Goal: Task Accomplishment & Management: Complete application form

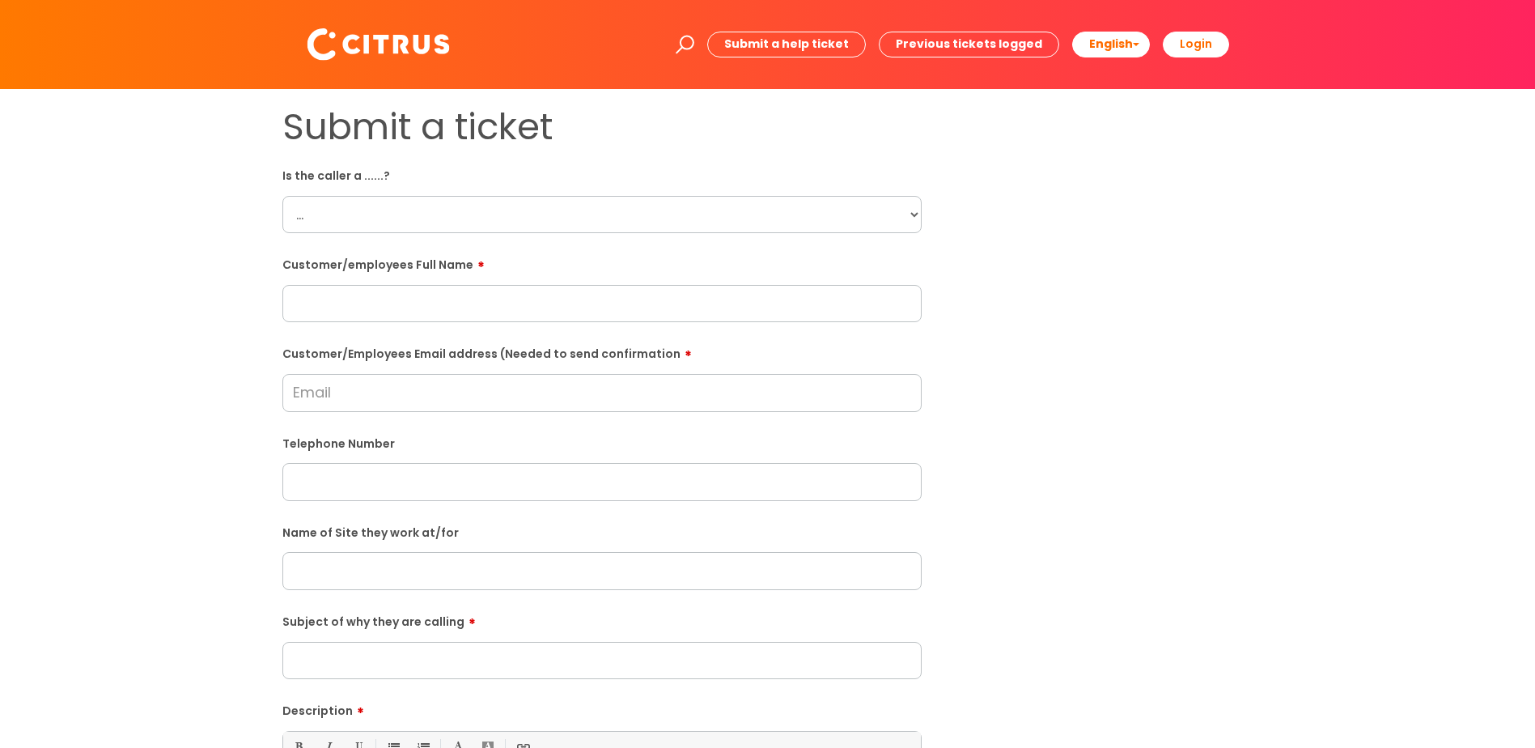
click at [309, 219] on select "... Citrus Customer Citrus Employee Contractor Supplier" at bounding box center [601, 214] width 639 height 37
select select "Citrus Employee"
click at [282, 196] on select "... Citrus Customer Citrus Employee Contractor Supplier" at bounding box center [601, 214] width 639 height 37
paste input "Denzel Darko"
type input "Denzel Darko"
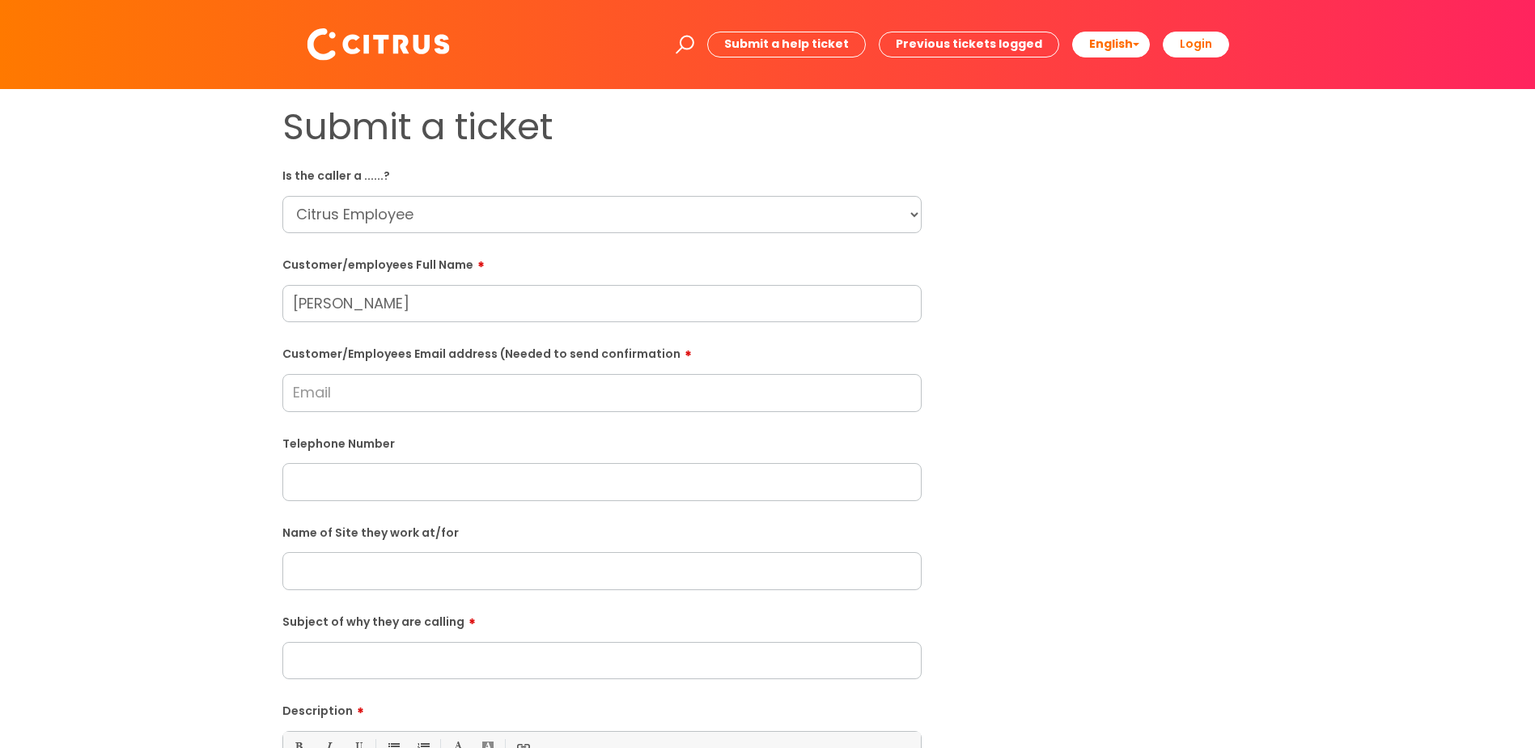
paste input "africagh94@gmail.com"
type input "africagh94@gmail.com"
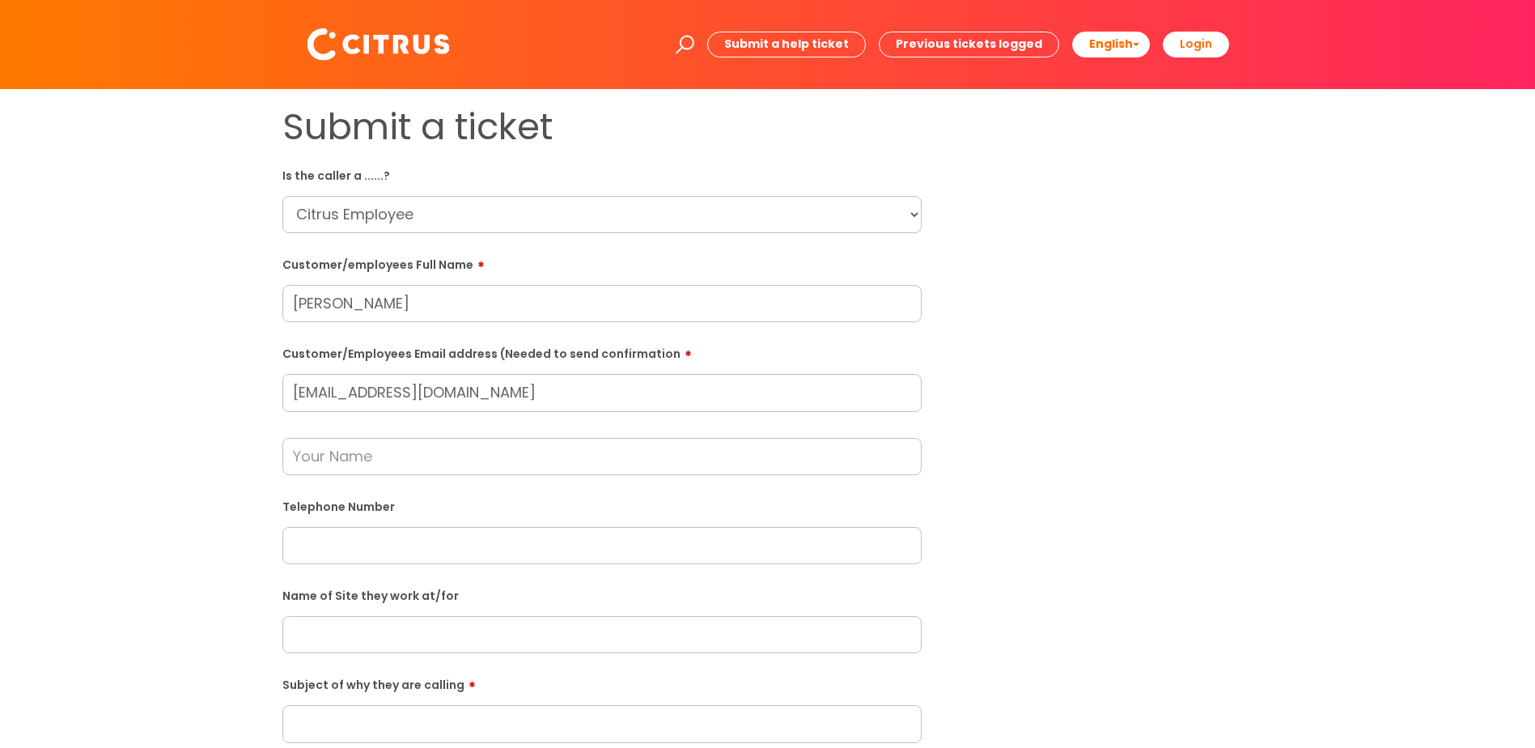
paste input "00447747443696"
type input "00447747443696"
click at [343, 452] on input "text" at bounding box center [601, 456] width 639 height 37
type input "Julie"
click at [369, 633] on input "text" at bounding box center [601, 634] width 639 height 37
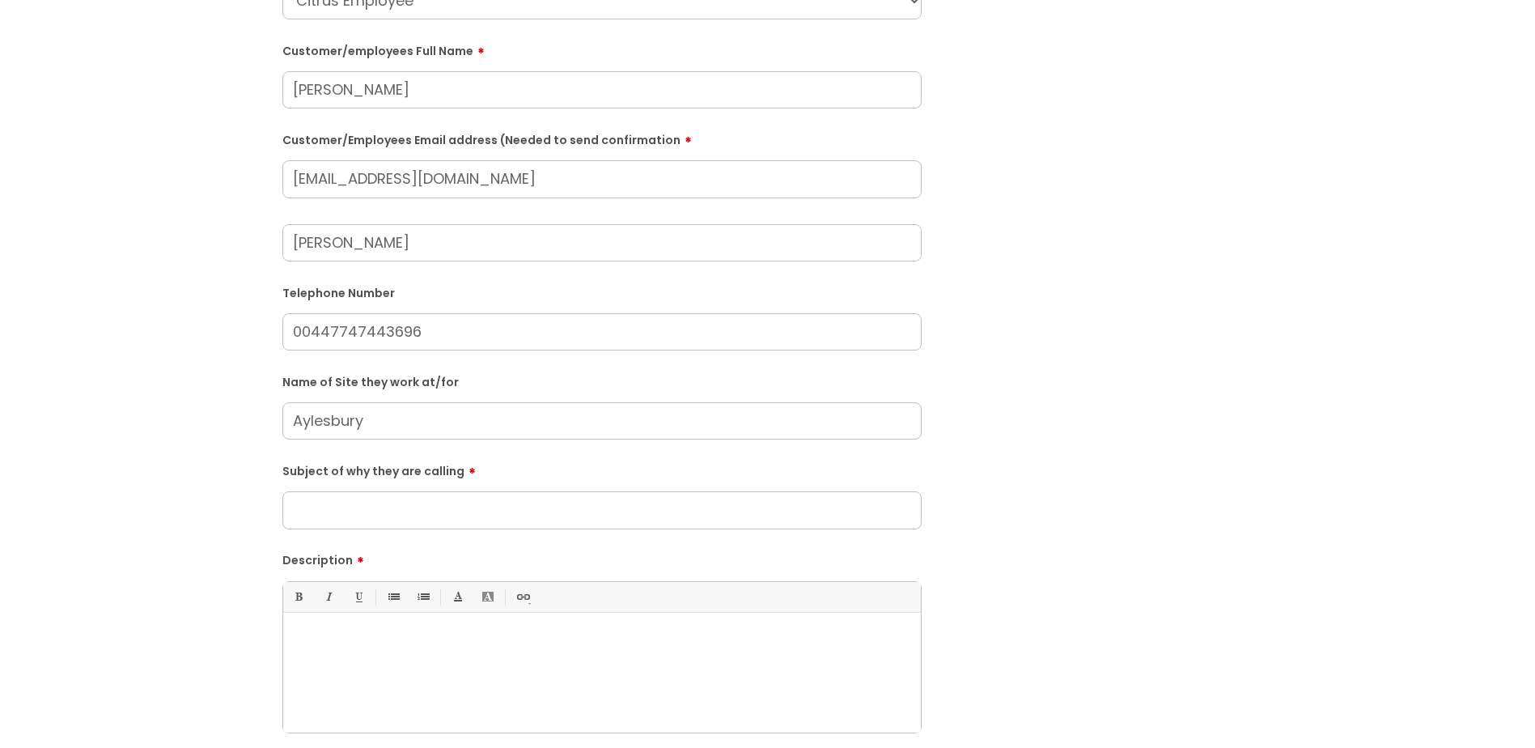
scroll to position [251, 0]
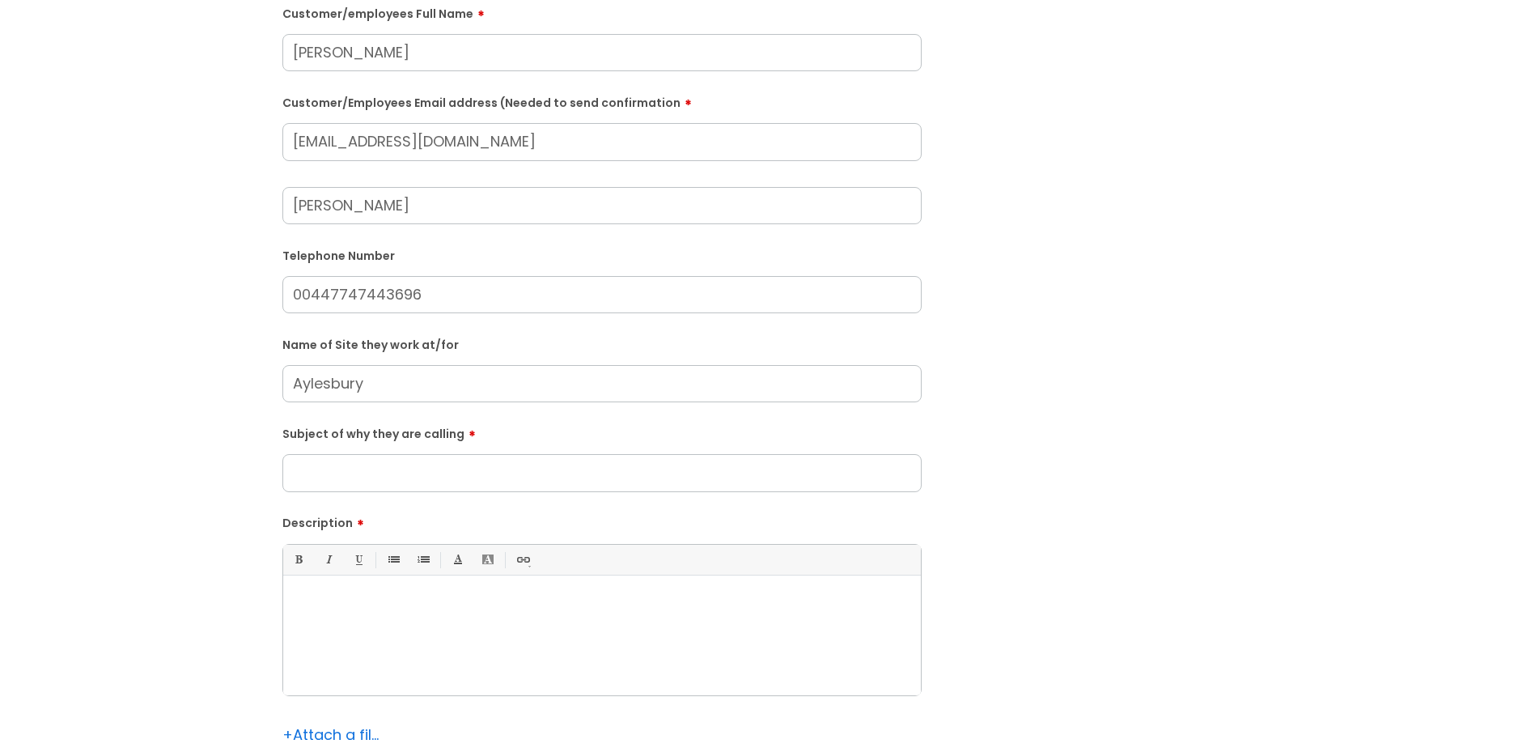
type input "Aylesbury"
click at [337, 476] on input "Subject of why they are calling" at bounding box center [601, 472] width 639 height 37
type input "Clocking In"
click at [385, 616] on div at bounding box center [602, 639] width 638 height 112
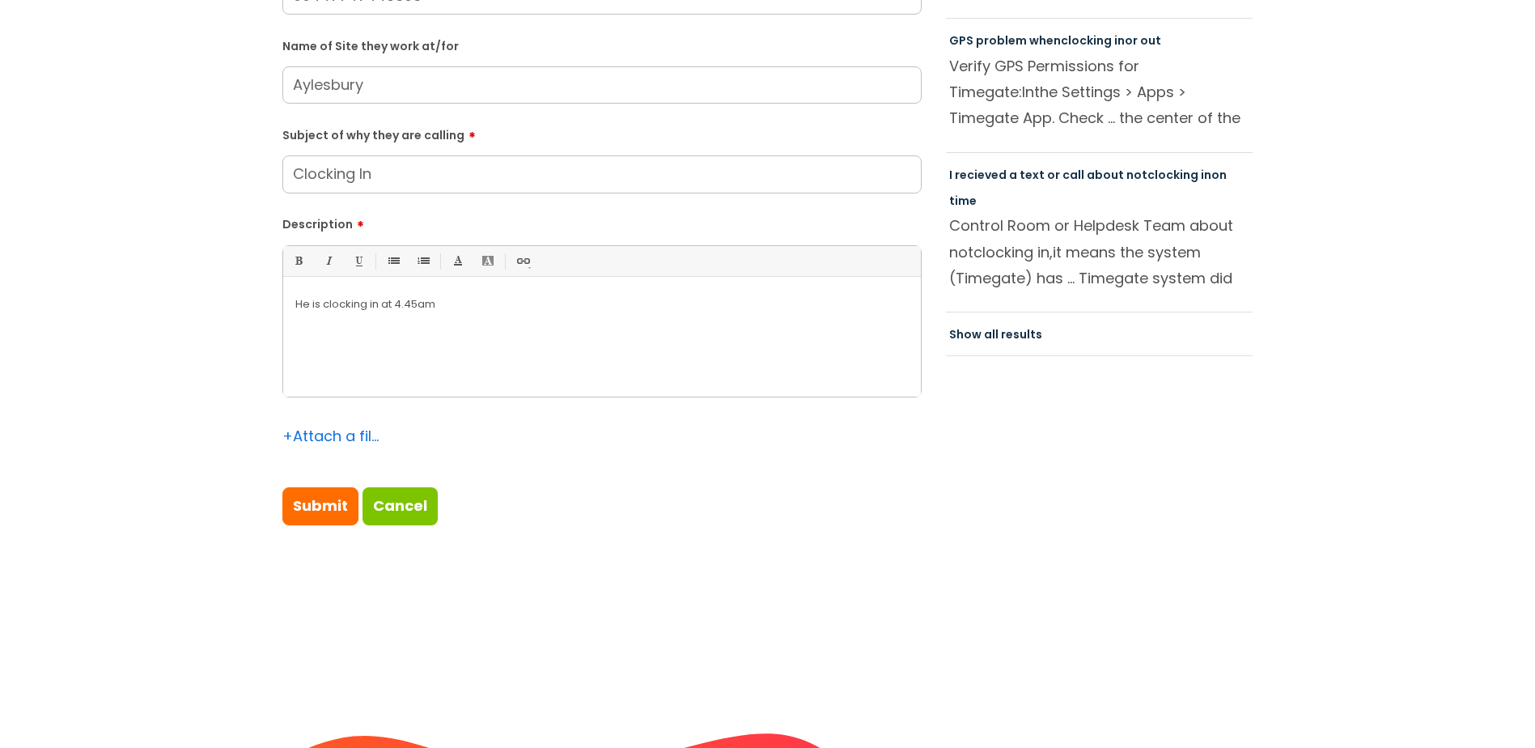
scroll to position [553, 0]
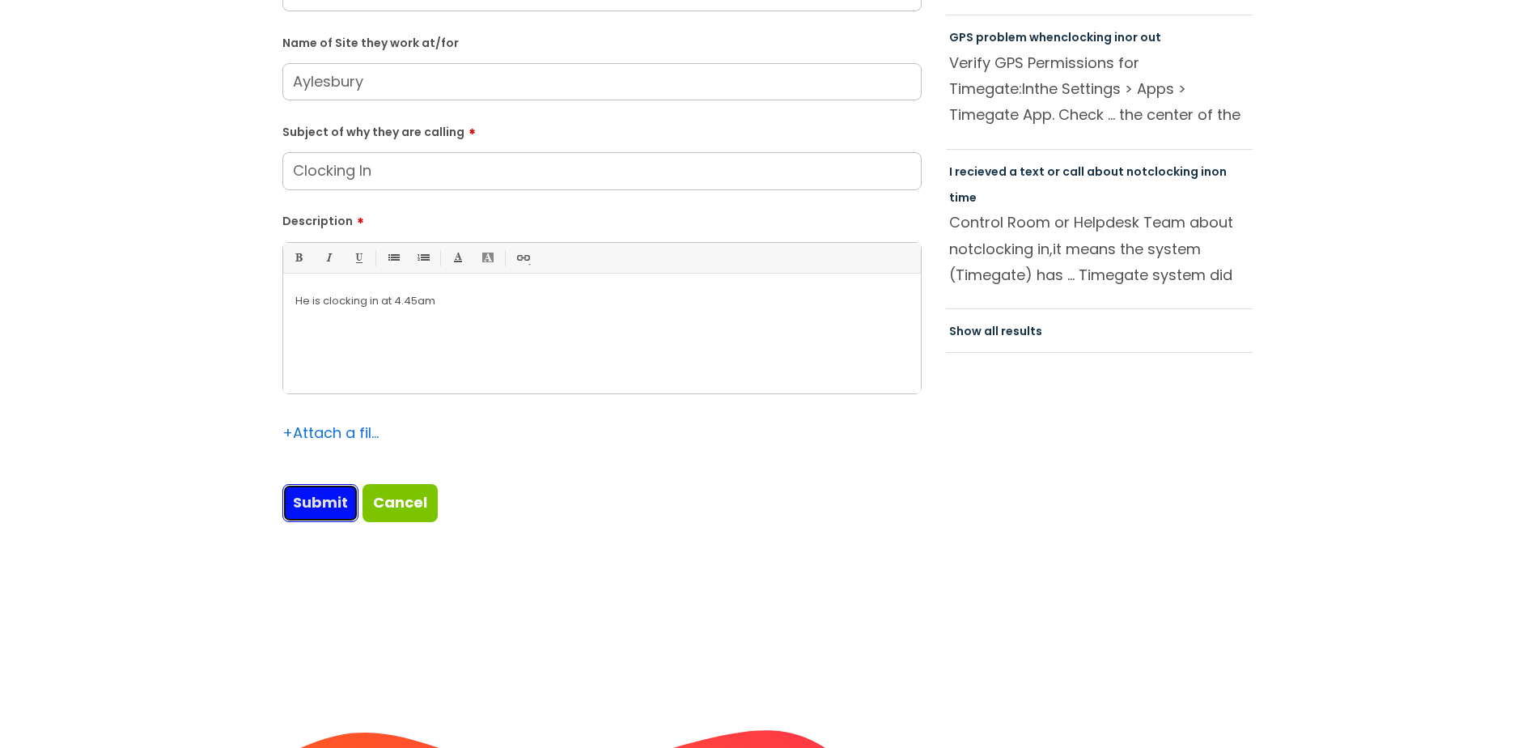
click at [344, 507] on input "Submit" at bounding box center [320, 502] width 76 height 37
type input "Please Wait..."
